Goal: Task Accomplishment & Management: Manage account settings

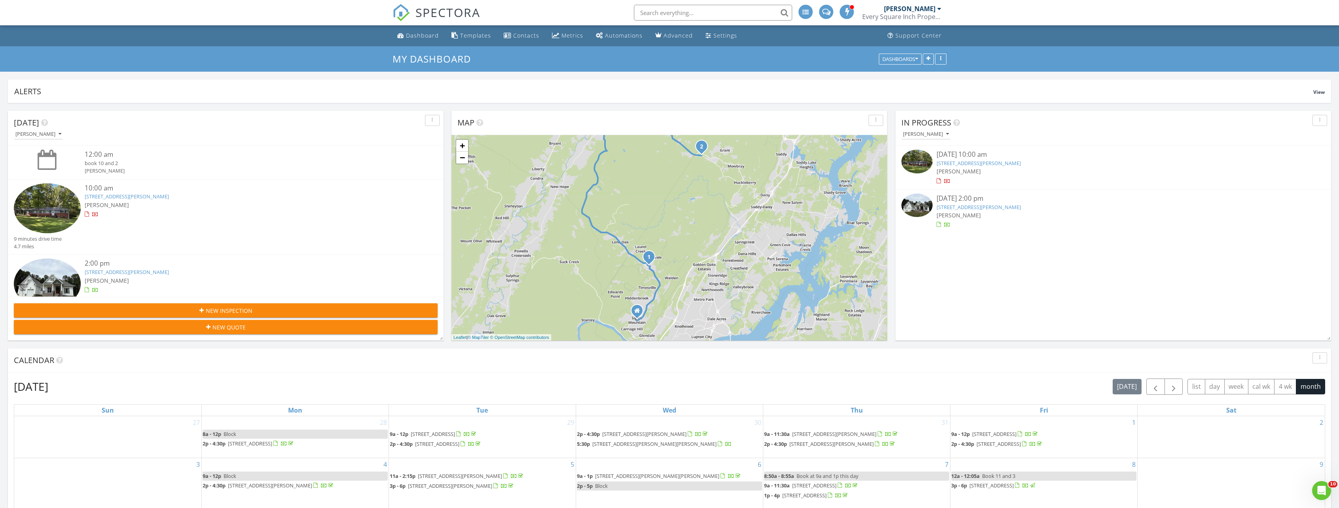
click at [939, 8] on div at bounding box center [939, 9] width 4 height 6
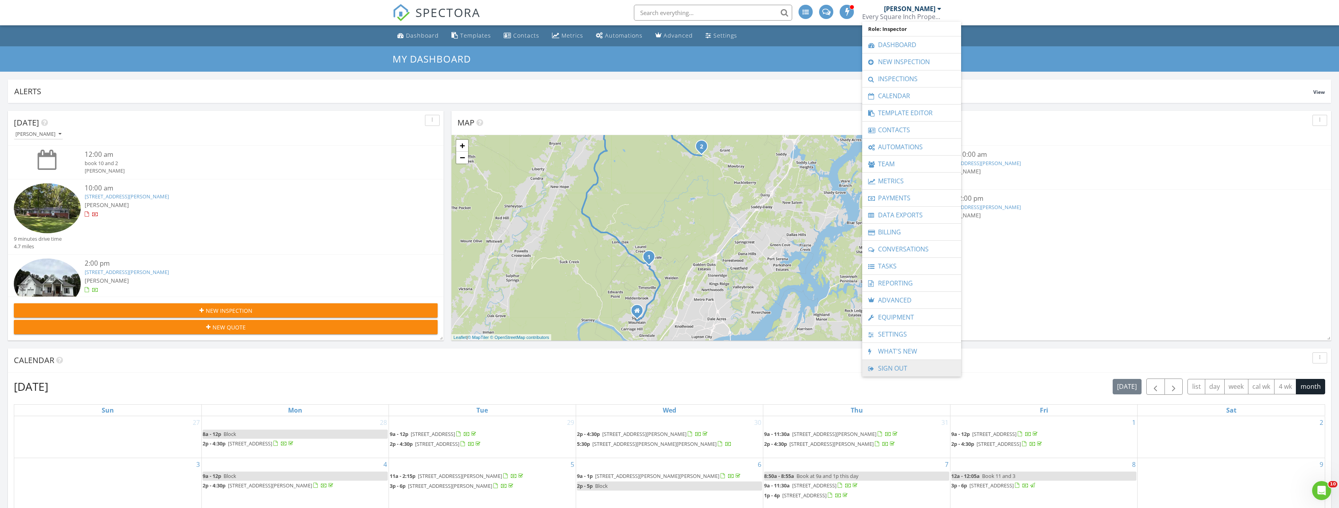
click at [896, 364] on link "Sign Out" at bounding box center [911, 368] width 91 height 17
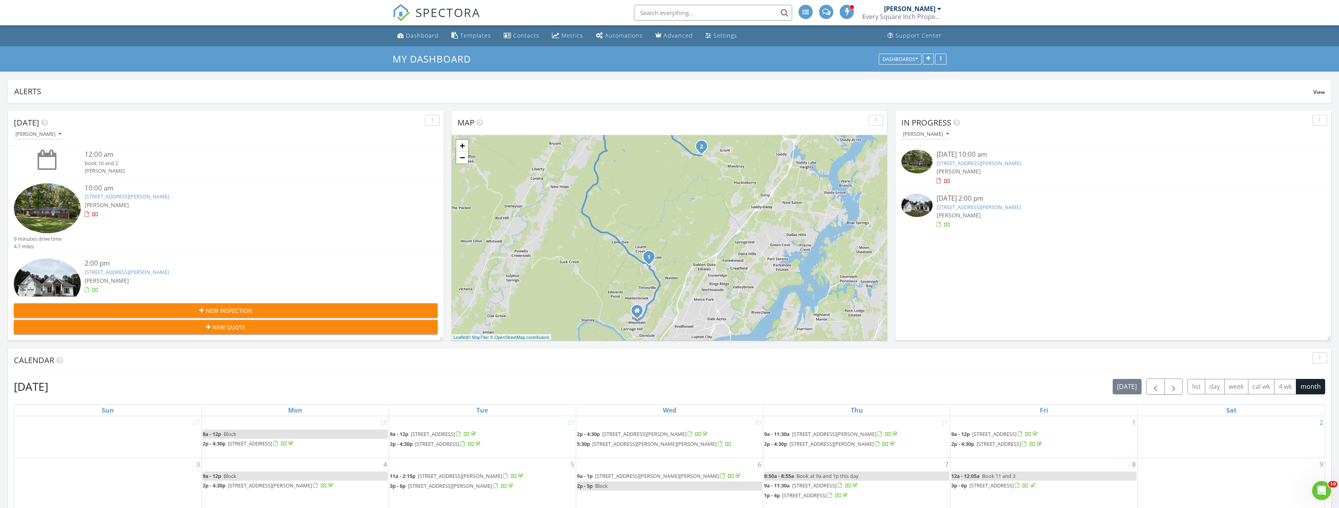
click at [942, 8] on link "[PERSON_NAME] Every Square Inch Property Inspection" at bounding box center [902, 12] width 81 height 25
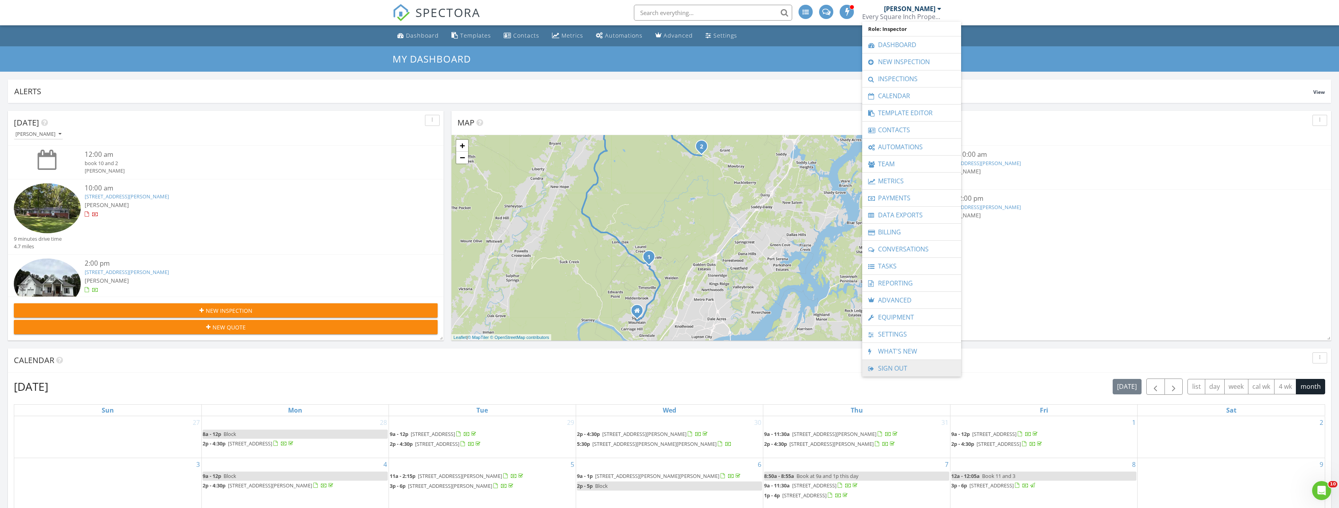
click at [889, 366] on link "Sign Out" at bounding box center [911, 368] width 91 height 17
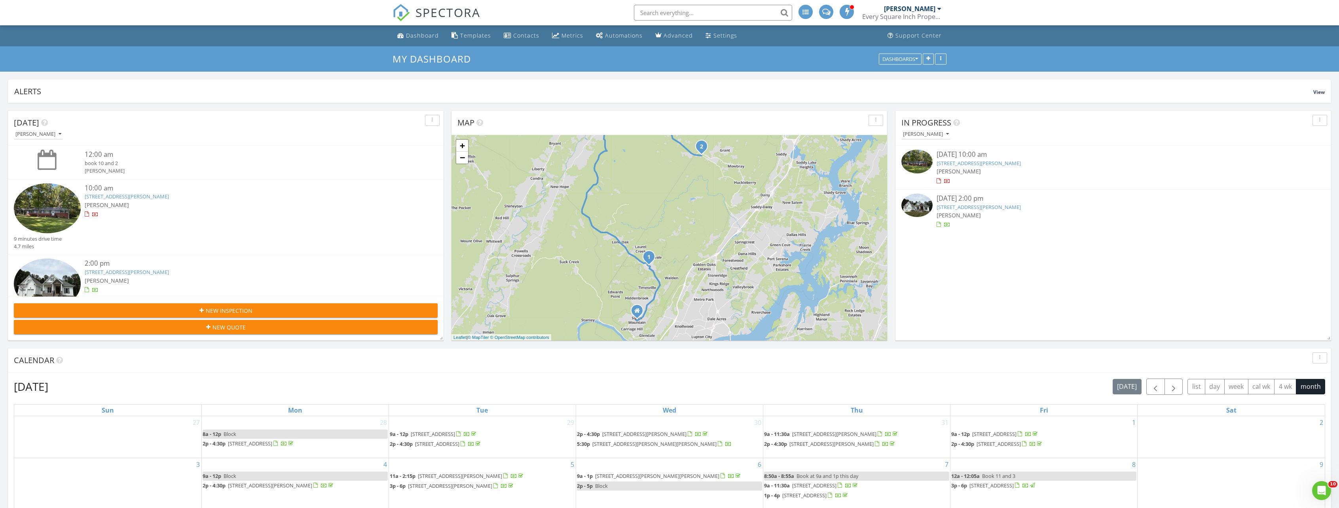
click at [939, 10] on div at bounding box center [939, 9] width 4 height 6
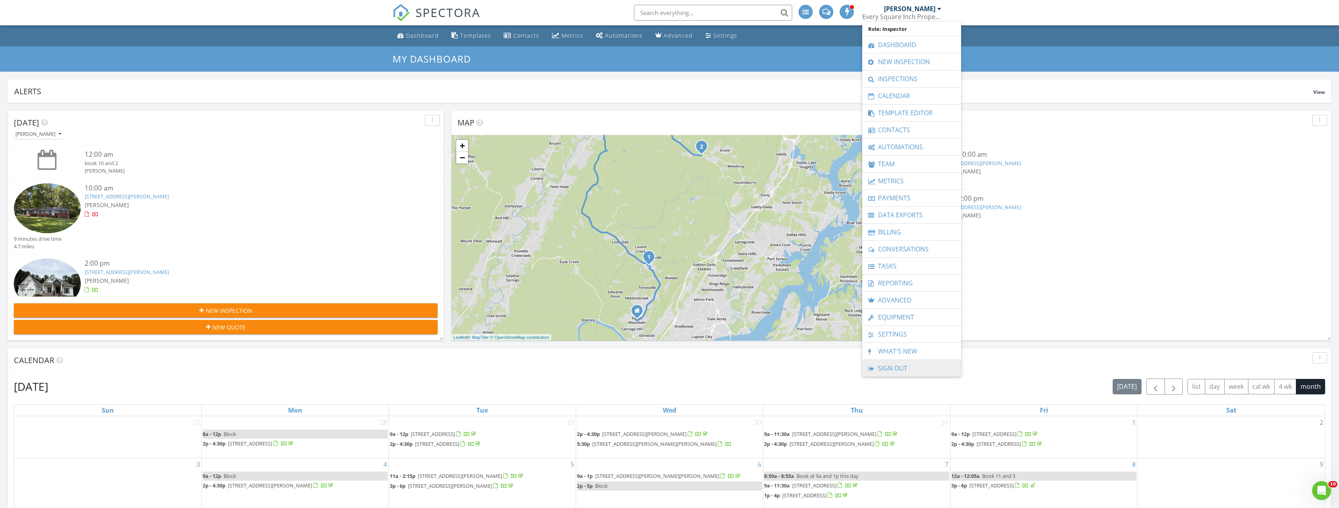
click at [893, 368] on link "Sign Out" at bounding box center [911, 368] width 91 height 17
